Goal: Navigation & Orientation: Find specific page/section

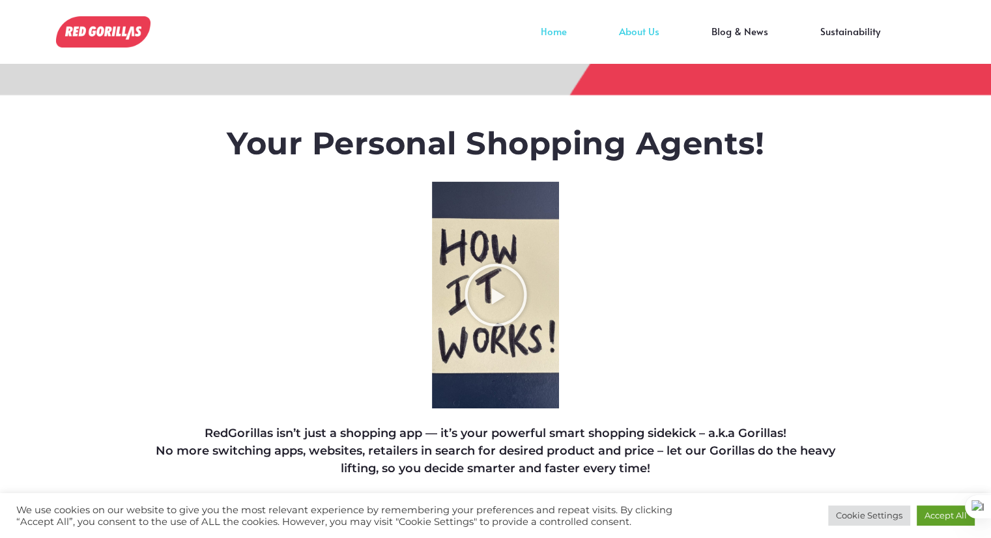
click at [646, 31] on link "About Us" at bounding box center [639, 41] width 93 height 20
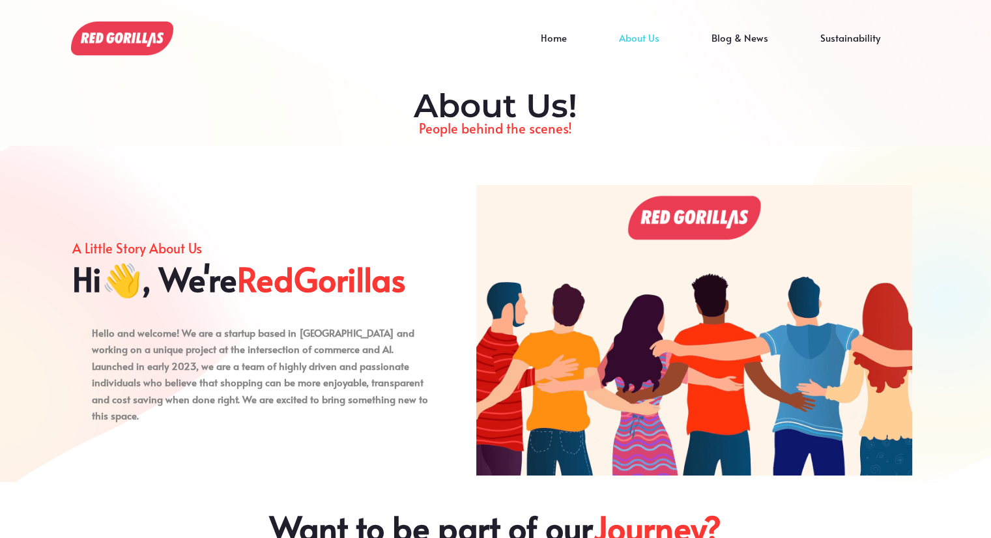
click at [961, 79] on div at bounding box center [495, 72] width 991 height 147
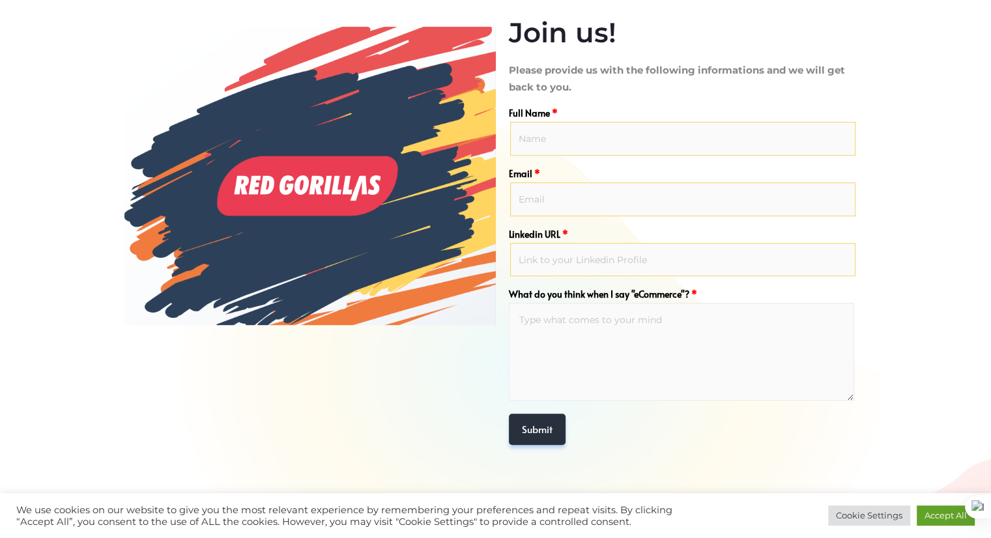
scroll to position [573, 0]
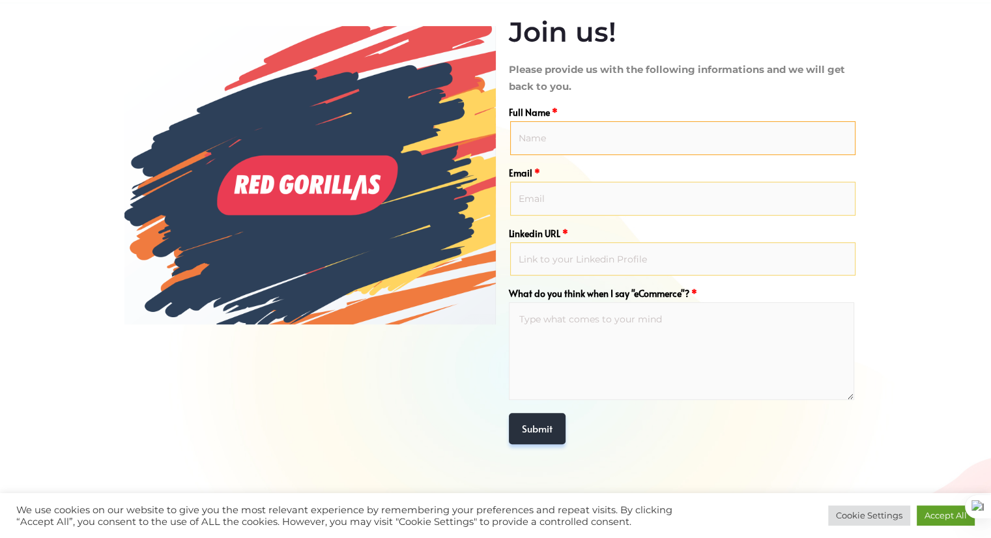
click at [545, 141] on input "Full Name *" at bounding box center [682, 138] width 345 height 34
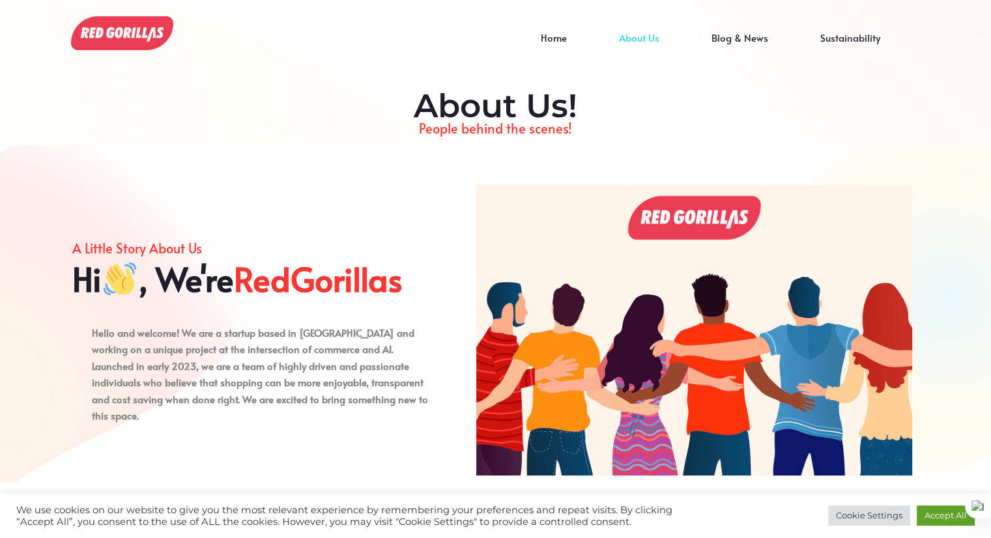
click at [122, 42] on img at bounding box center [122, 33] width 102 height 34
click at [568, 38] on link "Home" at bounding box center [554, 48] width 78 height 20
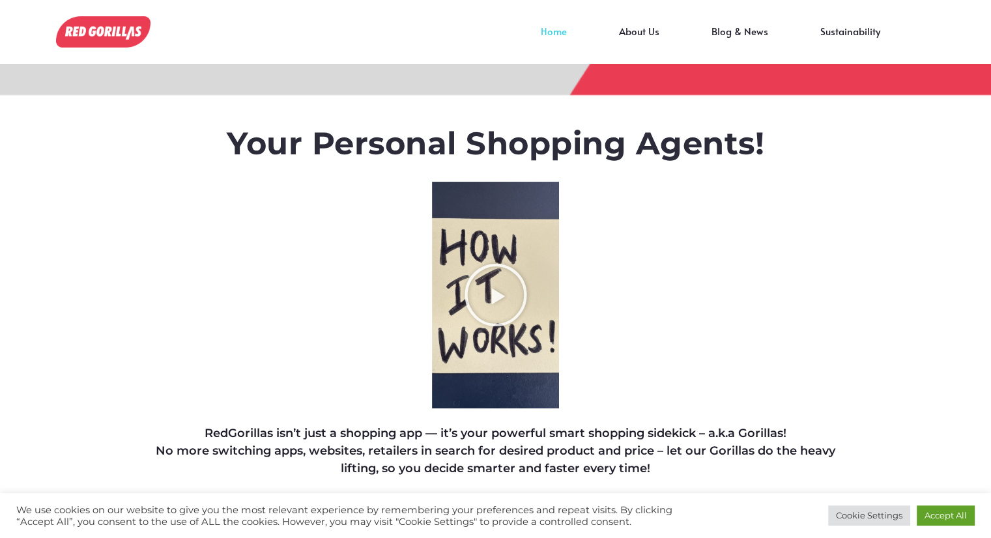
scroll to position [23380, 0]
click at [751, 36] on link "Blog & News" at bounding box center [740, 41] width 109 height 20
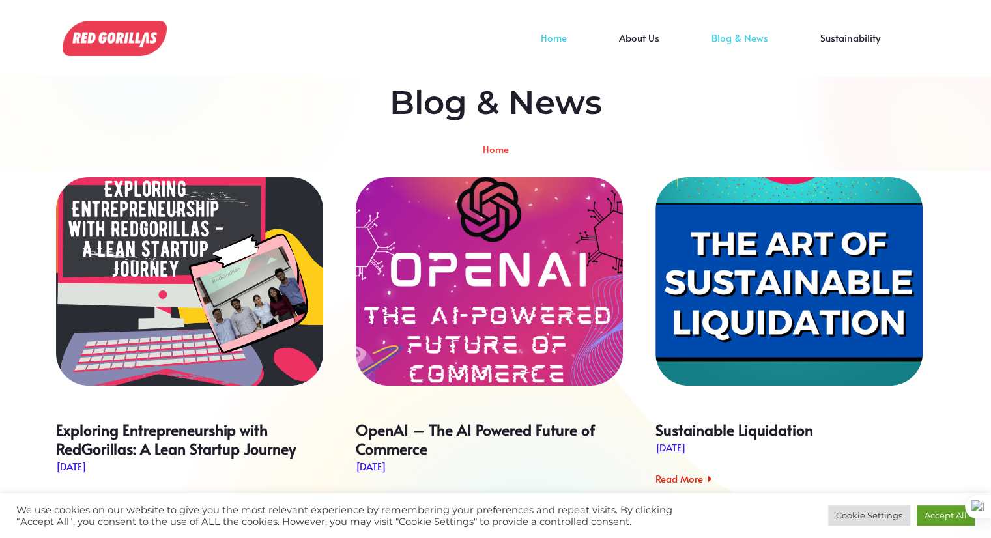
scroll to position [23380, 0]
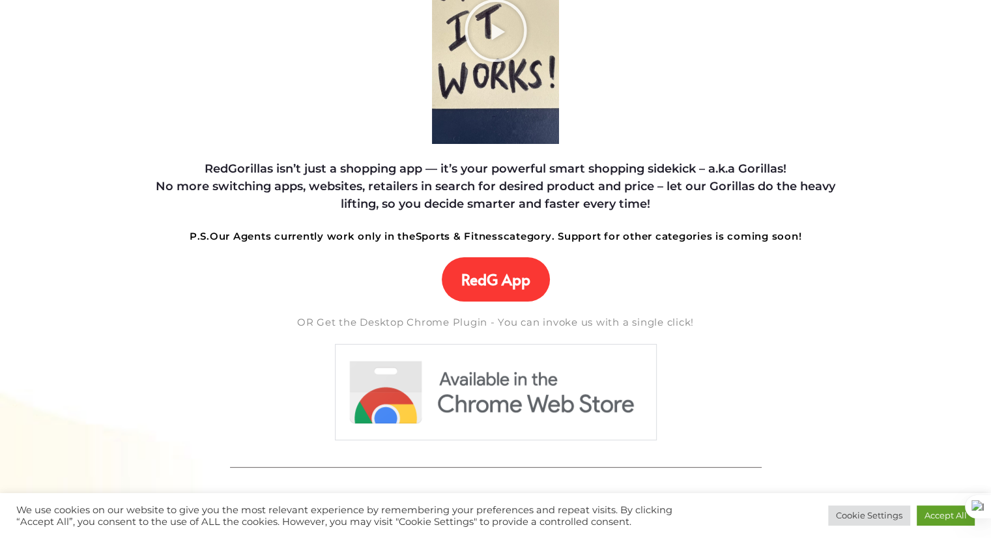
scroll to position [266, 0]
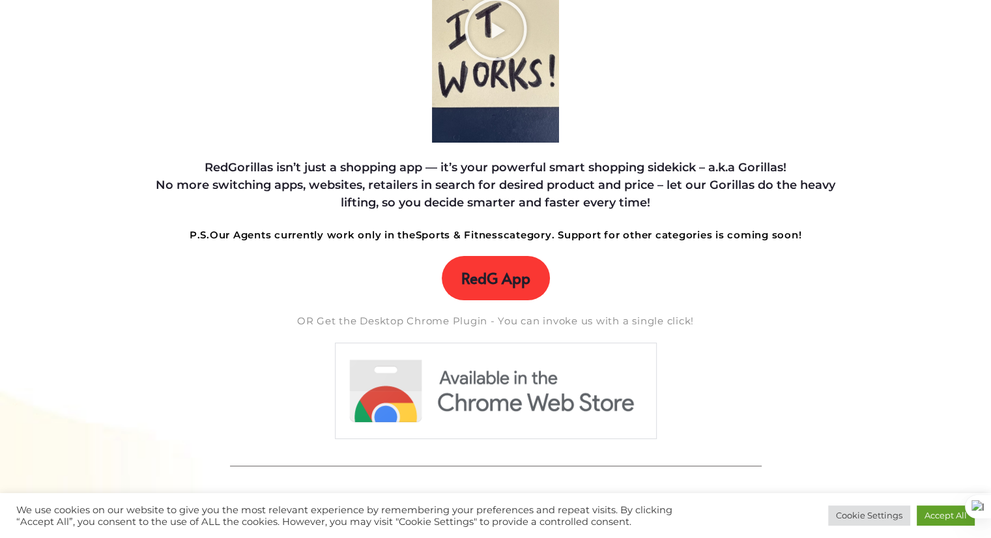
click at [497, 284] on span "RedG App" at bounding box center [495, 278] width 69 height 18
